Goal: Find specific page/section: Find specific page/section

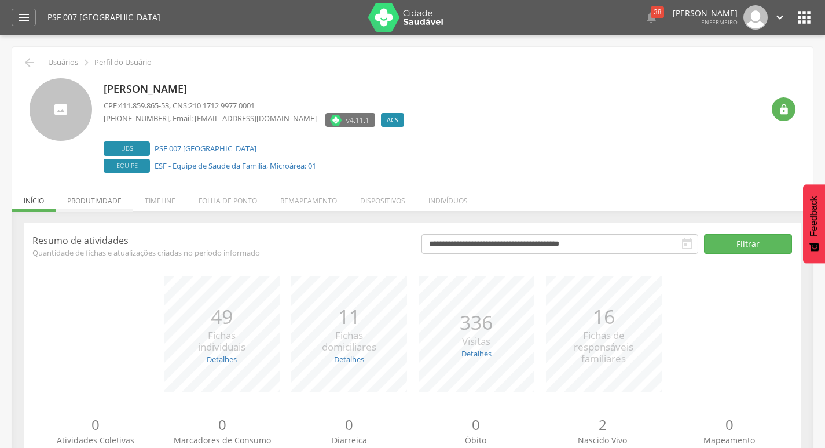
click at [89, 195] on li "Produtividade" at bounding box center [95, 197] width 78 height 27
click at [99, 203] on li "Produtividade" at bounding box center [95, 197] width 78 height 27
click at [71, 196] on li "Produtividade" at bounding box center [95, 197] width 78 height 27
click at [89, 195] on li "Produtividade" at bounding box center [95, 197] width 78 height 27
